Goal: Share content: Share content

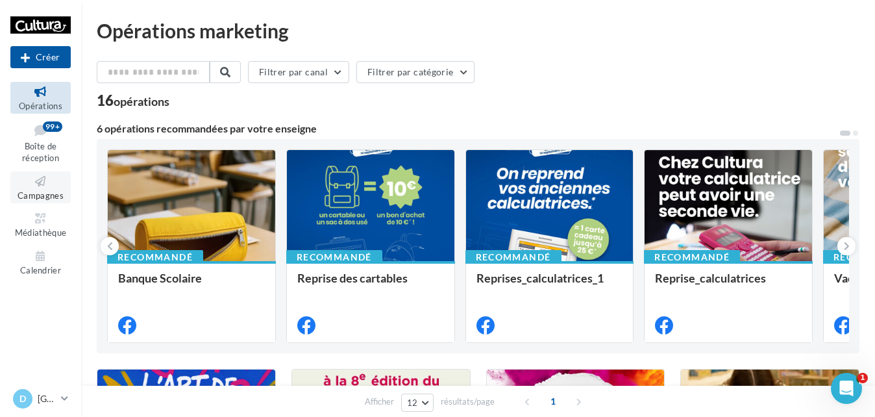
click at [35, 186] on icon at bounding box center [40, 181] width 53 height 15
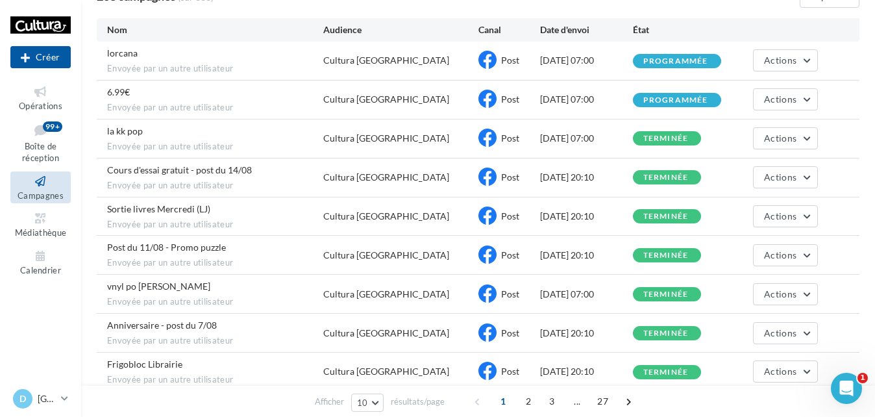
scroll to position [65, 0]
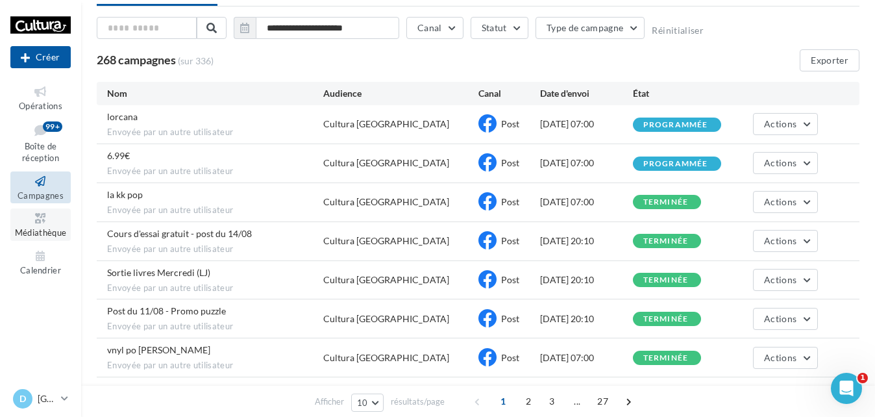
click at [39, 227] on link "Médiathèque" at bounding box center [40, 224] width 60 height 32
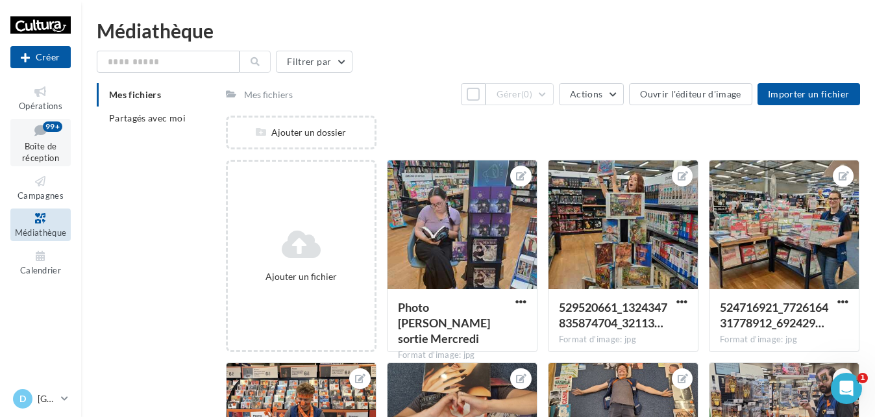
click at [41, 148] on span "Boîte de réception" at bounding box center [40, 152] width 37 height 23
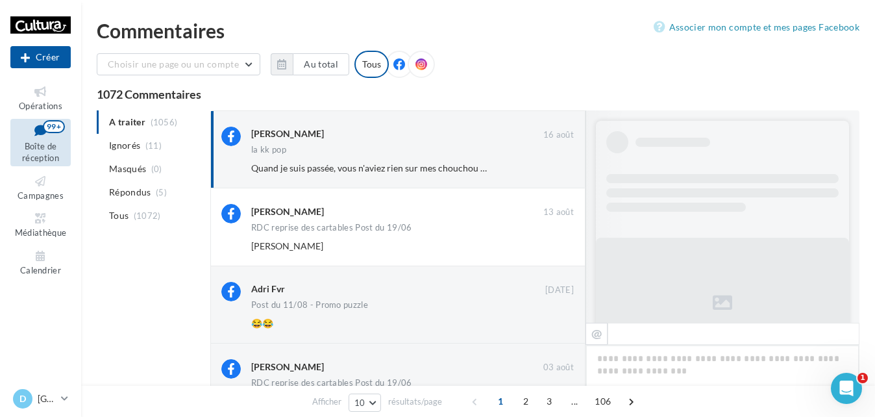
scroll to position [382, 0]
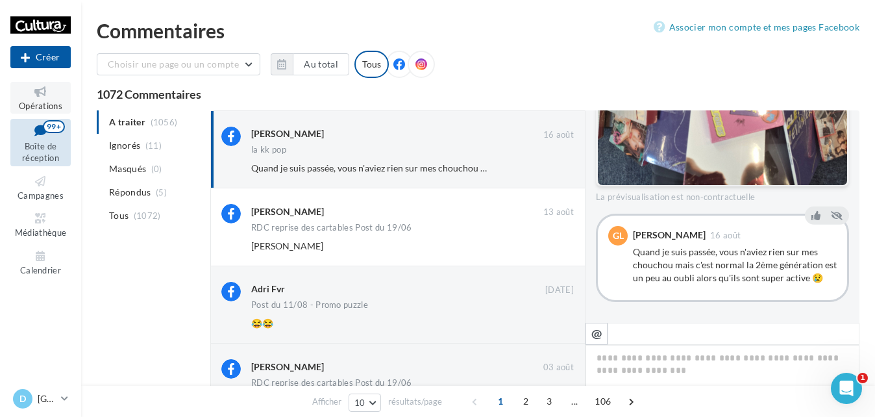
click at [41, 100] on link "Opérations" at bounding box center [40, 98] width 60 height 32
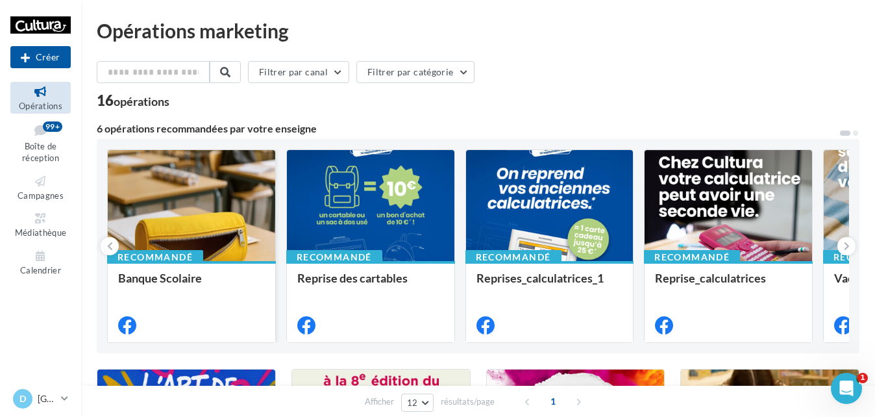
click at [223, 245] on div at bounding box center [191, 206] width 167 height 112
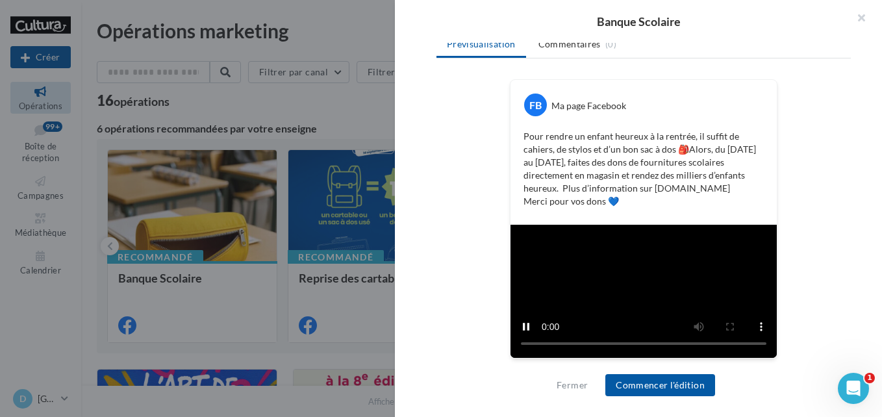
scroll to position [390, 0]
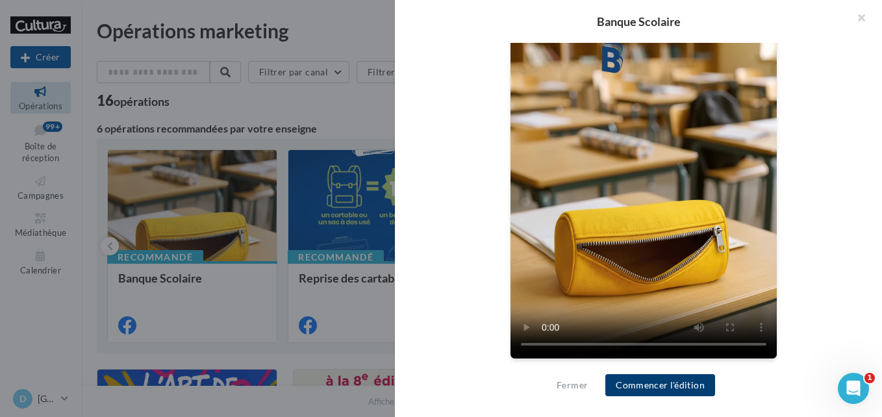
click at [684, 380] on button "Commencer l'édition" at bounding box center [660, 385] width 110 height 22
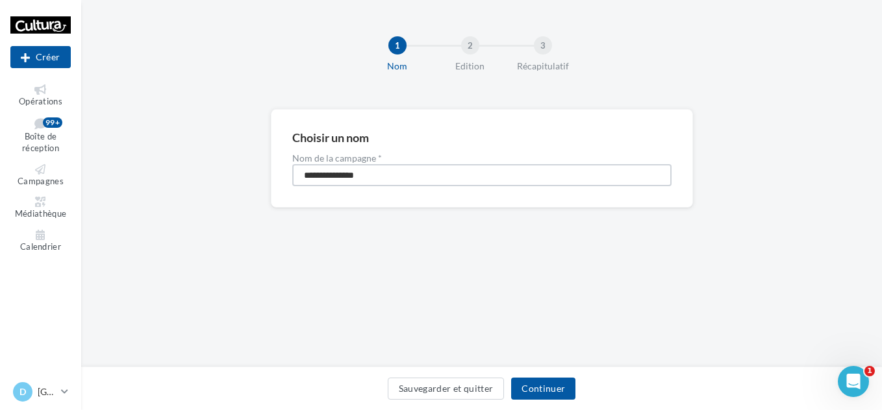
click at [384, 175] on input "**********" at bounding box center [481, 175] width 379 height 22
click at [395, 171] on input "**********" at bounding box center [481, 175] width 379 height 22
type input "**********"
click at [558, 381] on button "Continuer" at bounding box center [543, 389] width 64 height 22
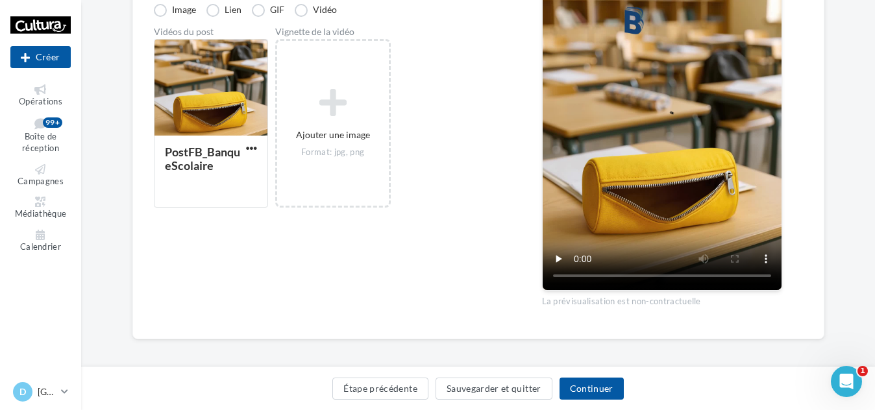
scroll to position [337, 0]
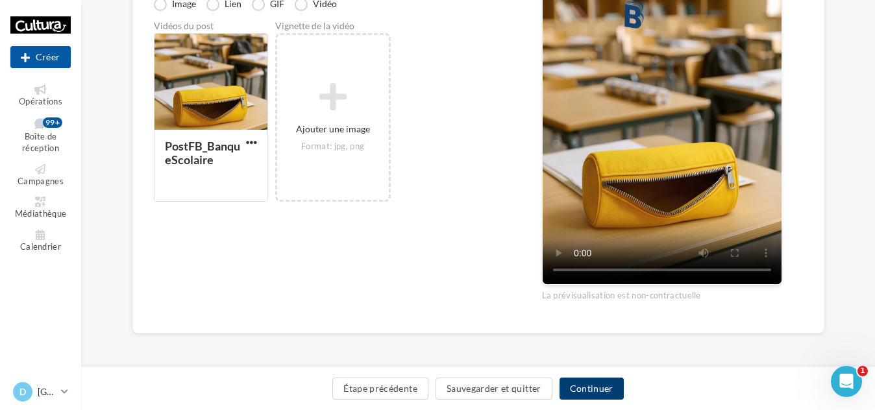
click at [596, 387] on button "Continuer" at bounding box center [592, 389] width 64 height 22
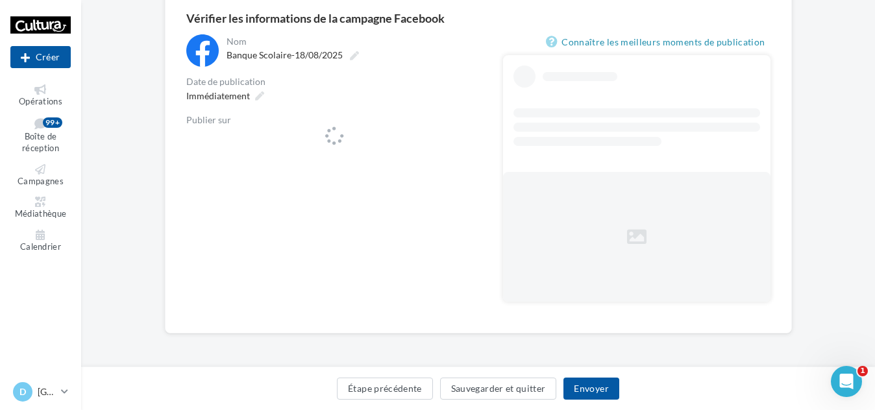
scroll to position [118, 0]
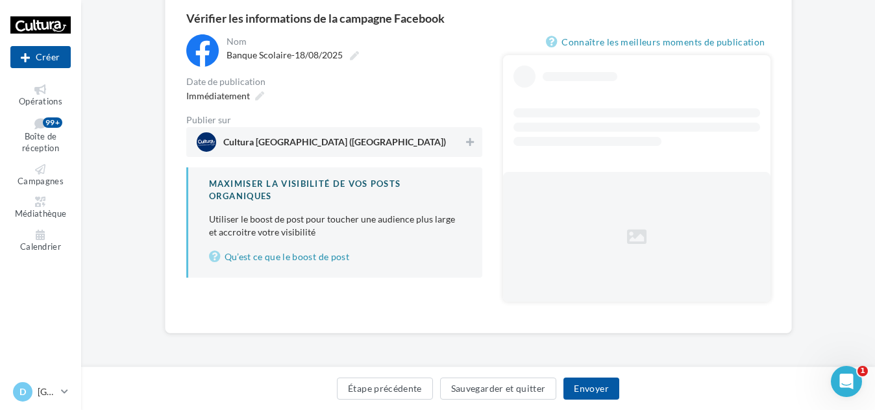
click at [335, 135] on span "Cultura [GEOGRAPHIC_DATA] ([GEOGRAPHIC_DATA])" at bounding box center [330, 141] width 267 height 19
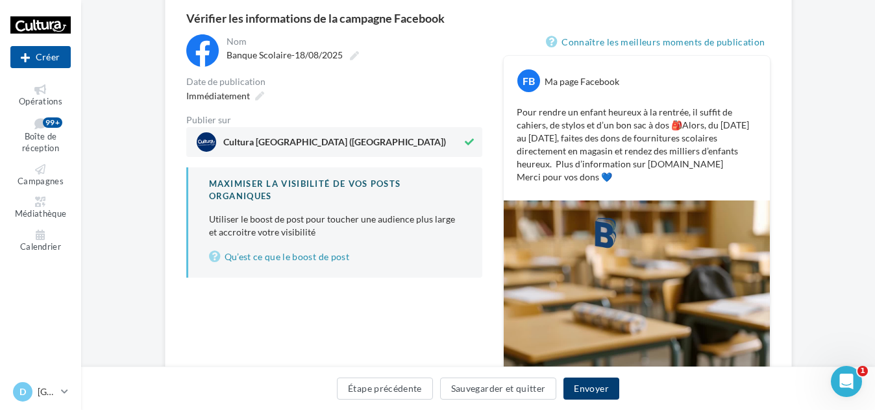
click at [598, 393] on button "Envoyer" at bounding box center [590, 389] width 55 height 22
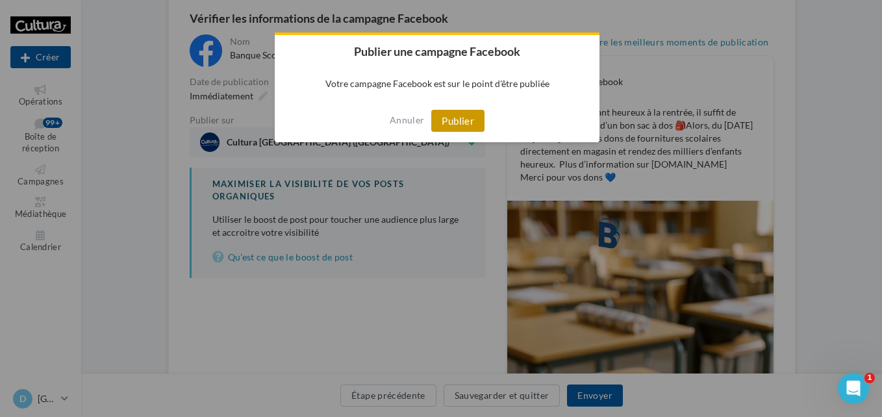
click at [456, 123] on button "Publier" at bounding box center [457, 121] width 53 height 22
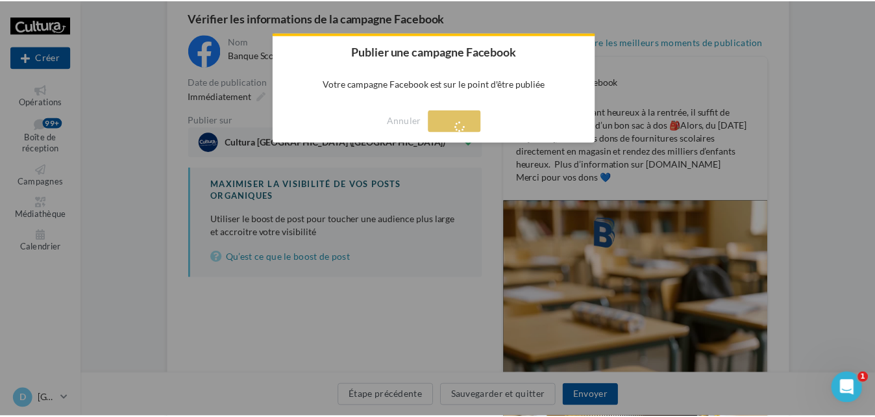
scroll to position [21, 0]
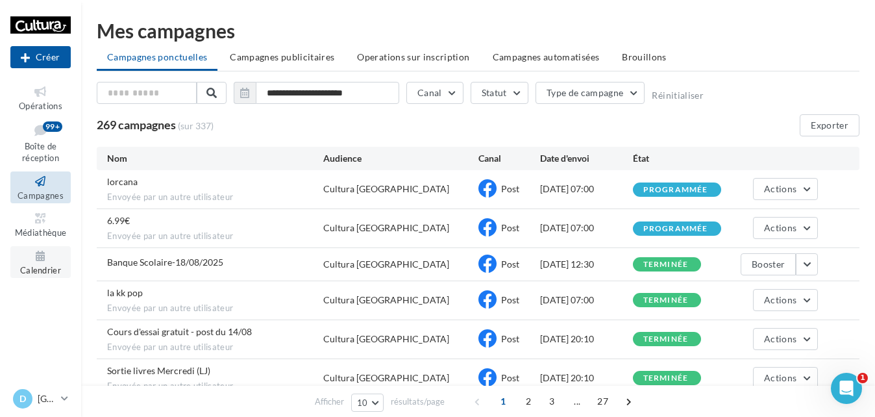
click at [43, 266] on span "Calendrier" at bounding box center [40, 270] width 41 height 10
